Goal: Information Seeking & Learning: Compare options

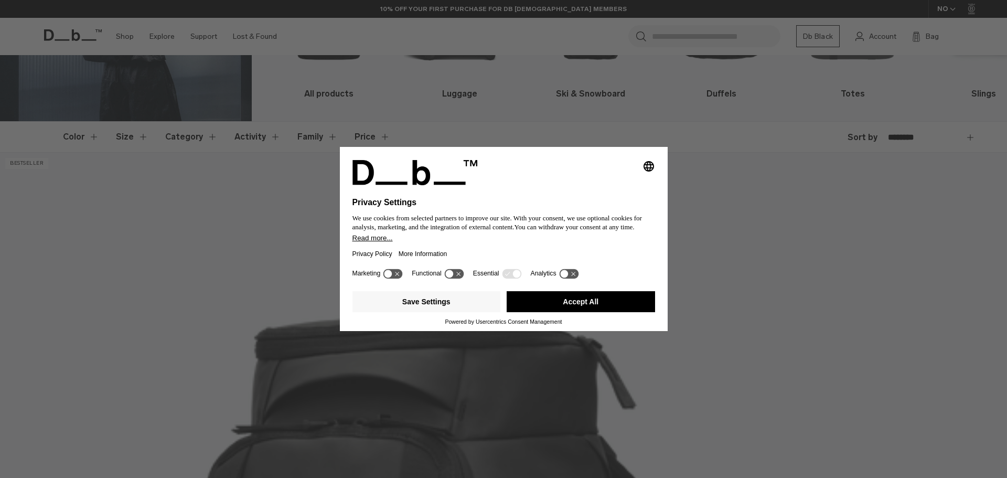
click at [587, 297] on button "Accept All" at bounding box center [581, 301] width 148 height 21
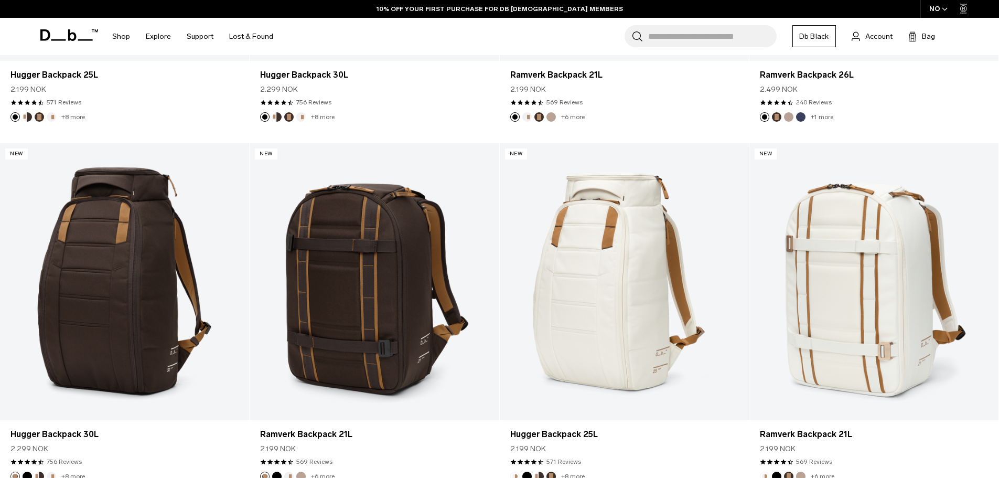
scroll to position [593, 0]
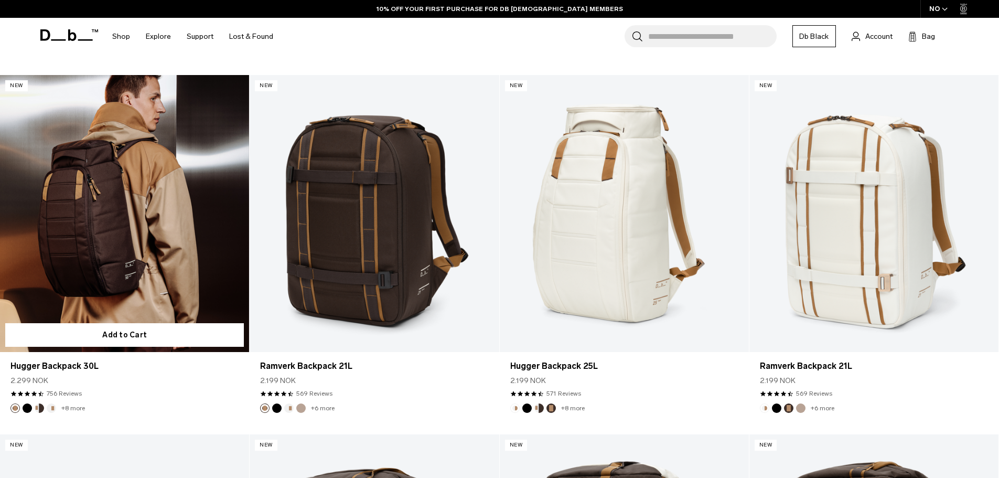
click at [122, 234] on link "Hugger Backpack 30L" at bounding box center [124, 213] width 249 height 277
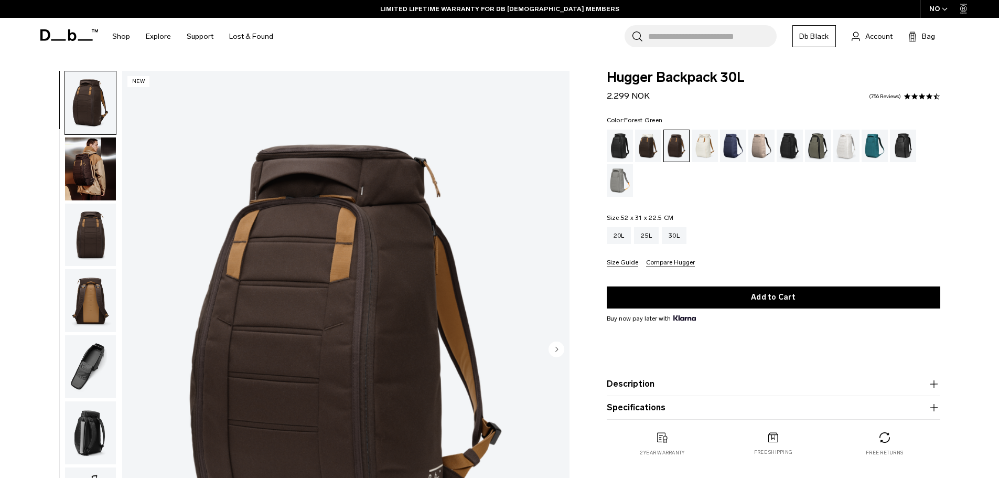
click at [820, 152] on div "Forest Green" at bounding box center [818, 146] width 27 height 33
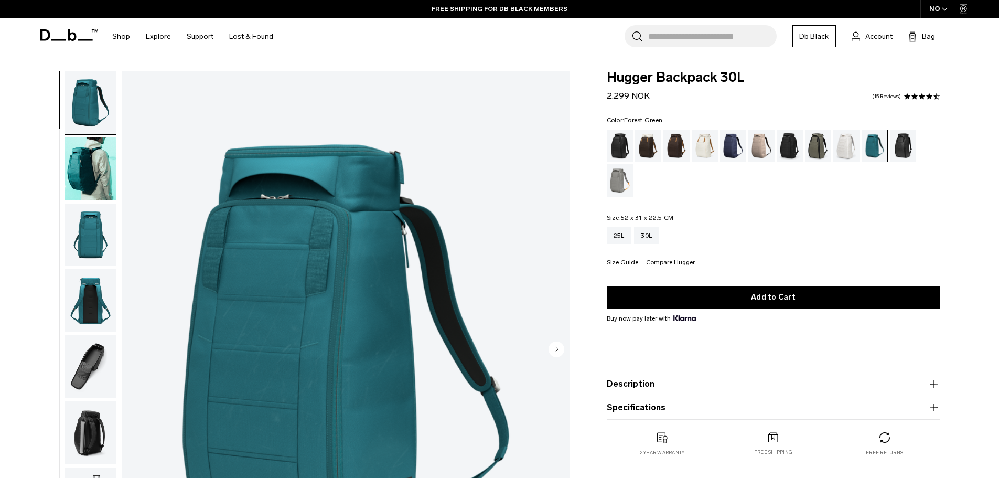
drag, startPoint x: 821, startPoint y: 147, endPoint x: 758, endPoint y: 160, distance: 64.4
click at [821, 147] on div "Forest Green" at bounding box center [818, 146] width 27 height 33
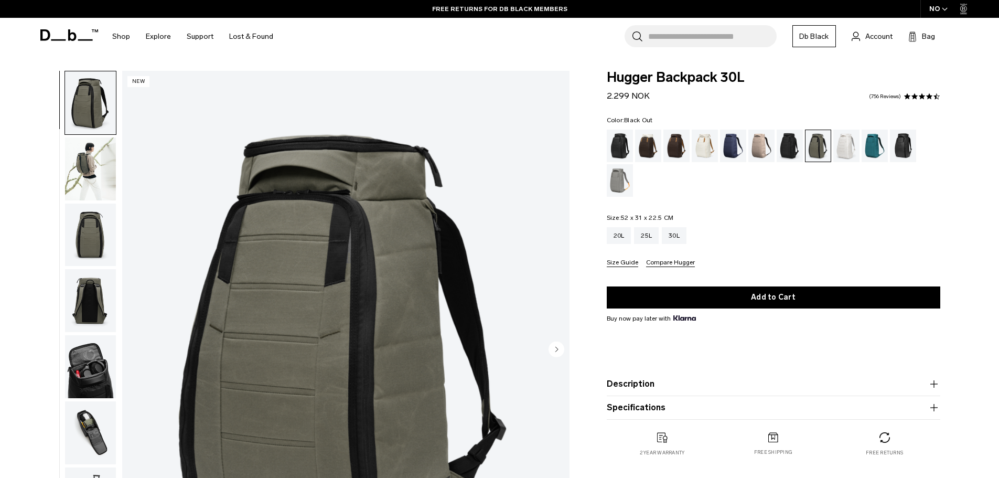
click at [621, 143] on div "Black Out" at bounding box center [620, 146] width 27 height 33
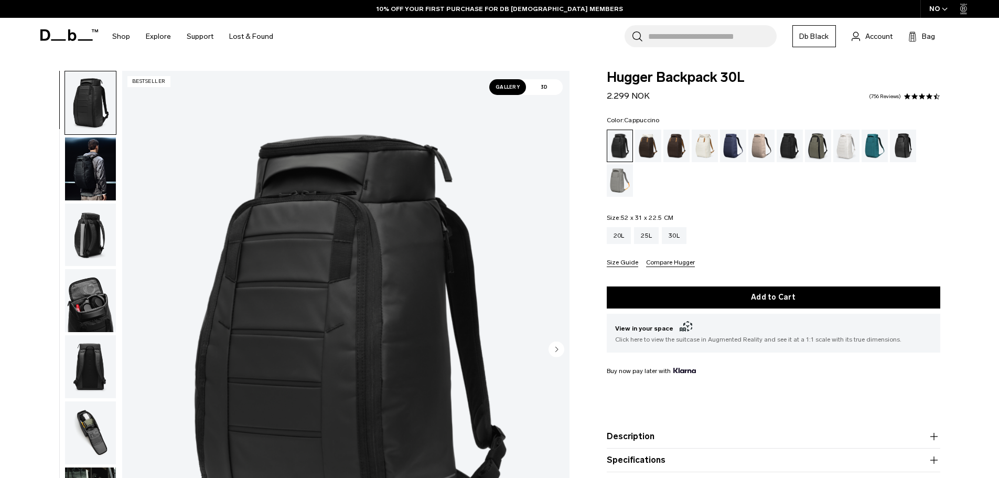
click at [650, 130] on div "Cappuccino" at bounding box center [648, 146] width 27 height 33
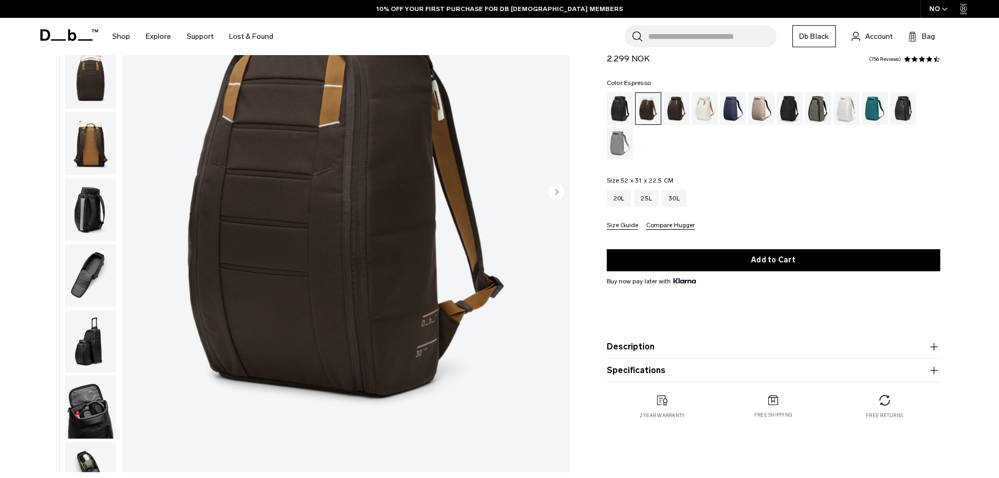
click at [675, 111] on div "Espresso" at bounding box center [676, 108] width 27 height 33
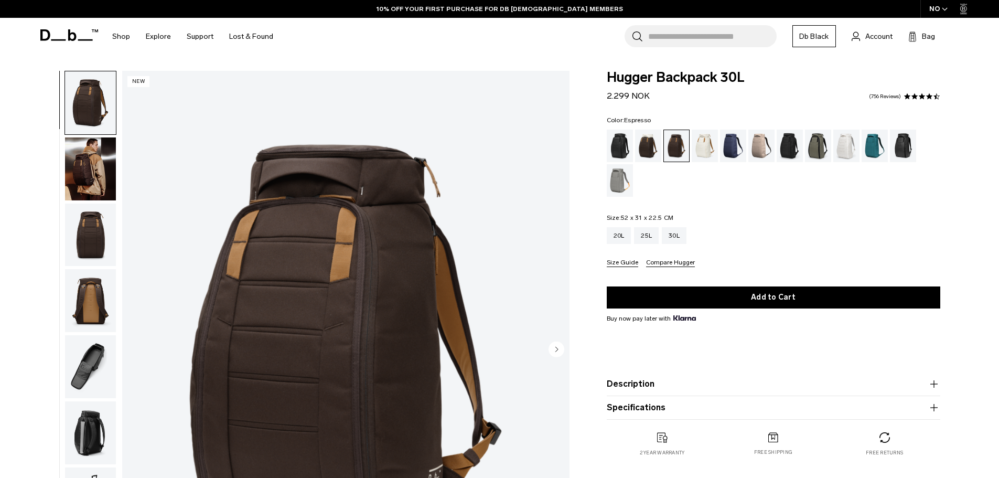
click at [551, 347] on circle "Next slide" at bounding box center [557, 349] width 16 height 16
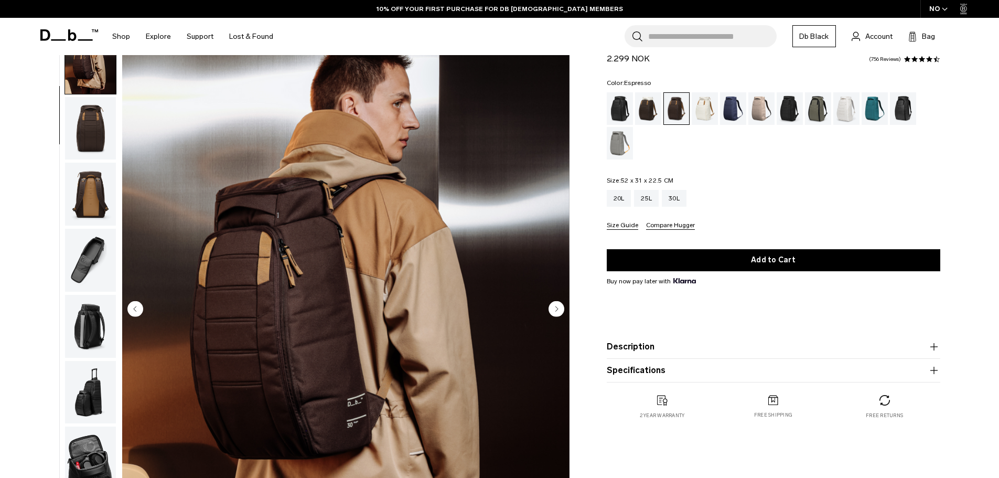
scroll to position [52, 0]
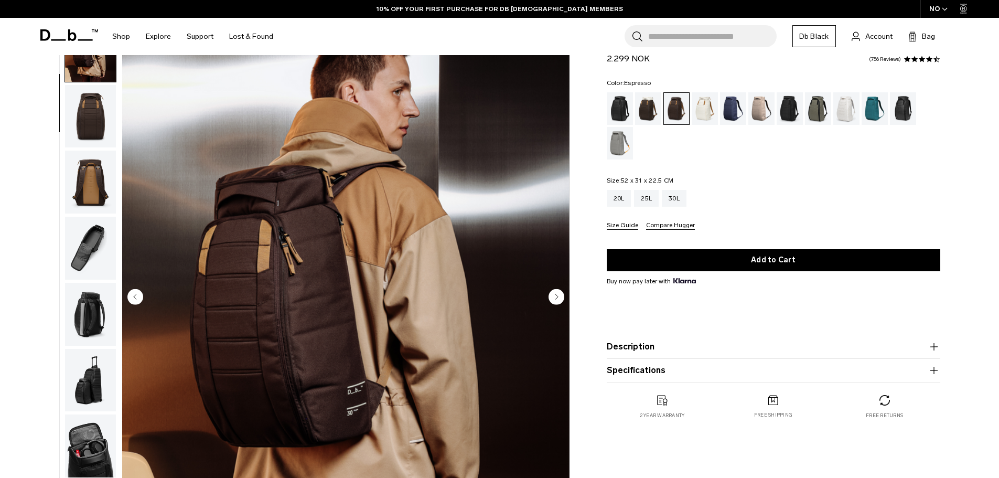
click at [558, 292] on circle "Next slide" at bounding box center [557, 296] width 16 height 16
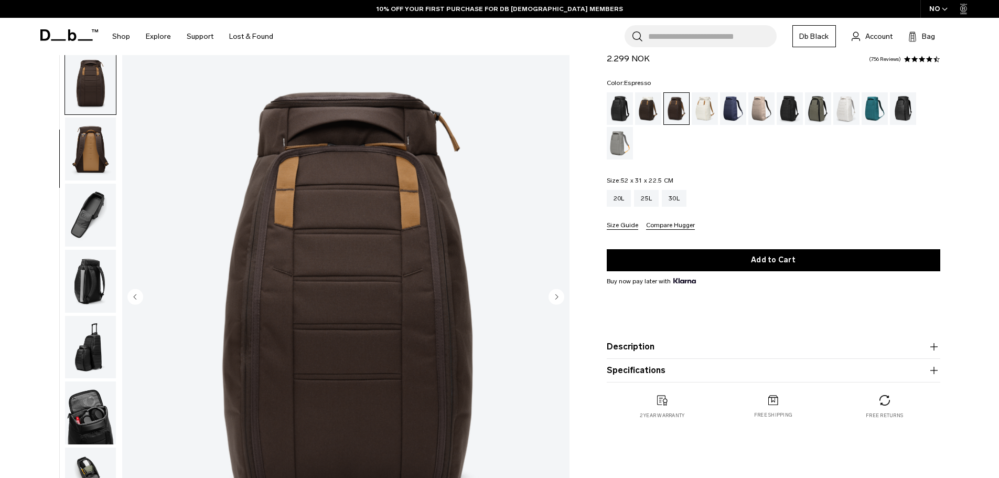
scroll to position [105, 0]
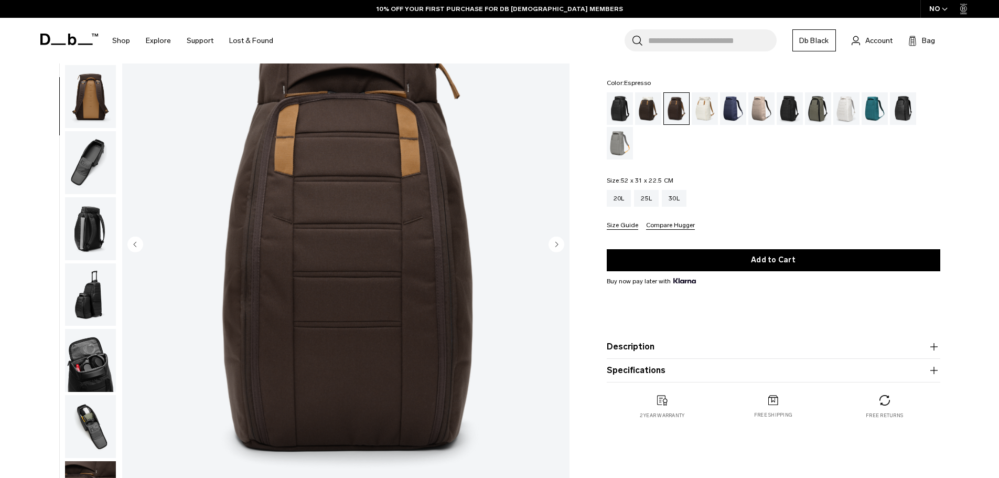
click at [555, 246] on icon "Next slide" at bounding box center [556, 244] width 3 height 5
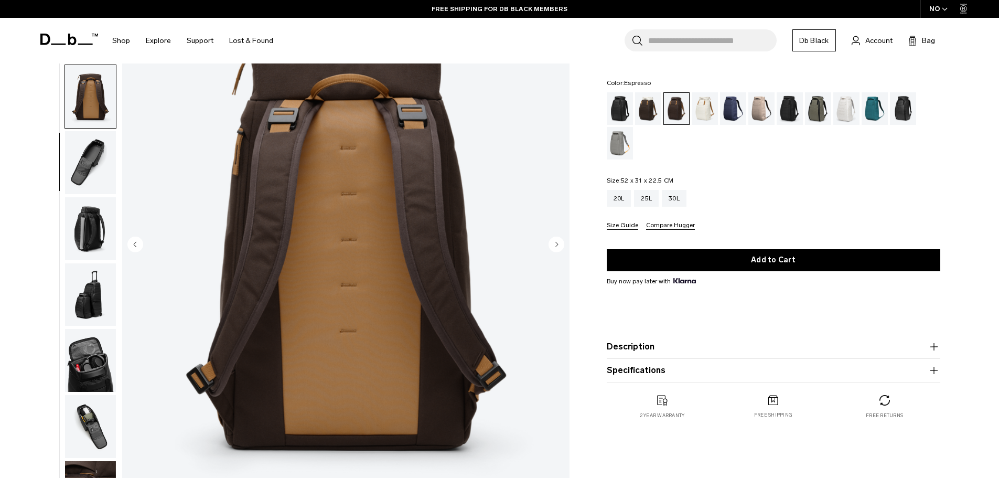
click at [555, 246] on icon "Next slide" at bounding box center [556, 244] width 3 height 5
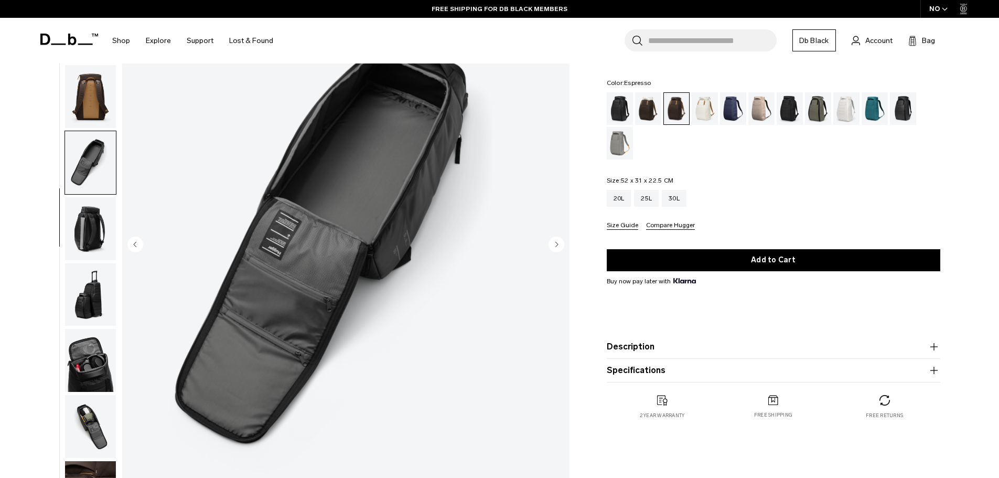
click at [555, 244] on circle "Next slide" at bounding box center [557, 244] width 16 height 16
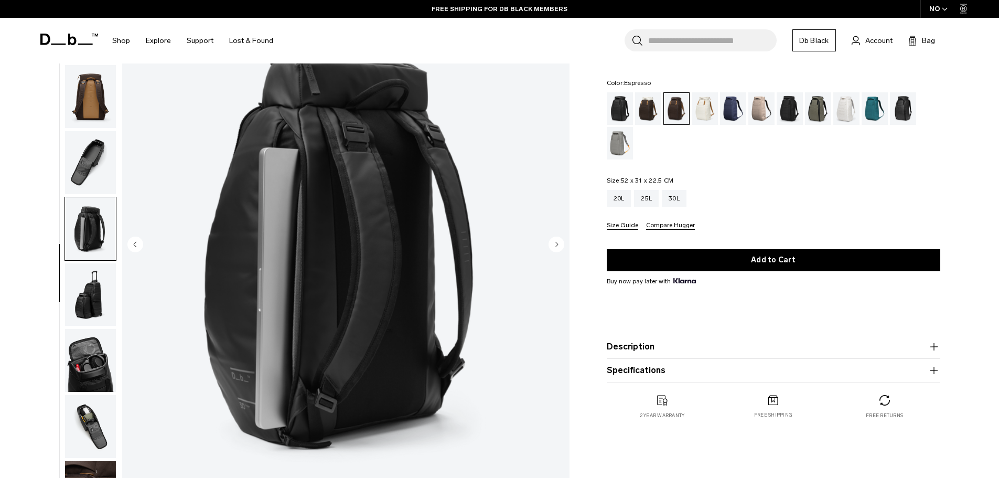
click at [554, 244] on circle "Next slide" at bounding box center [557, 244] width 16 height 16
